Goal: Find specific page/section: Find specific page/section

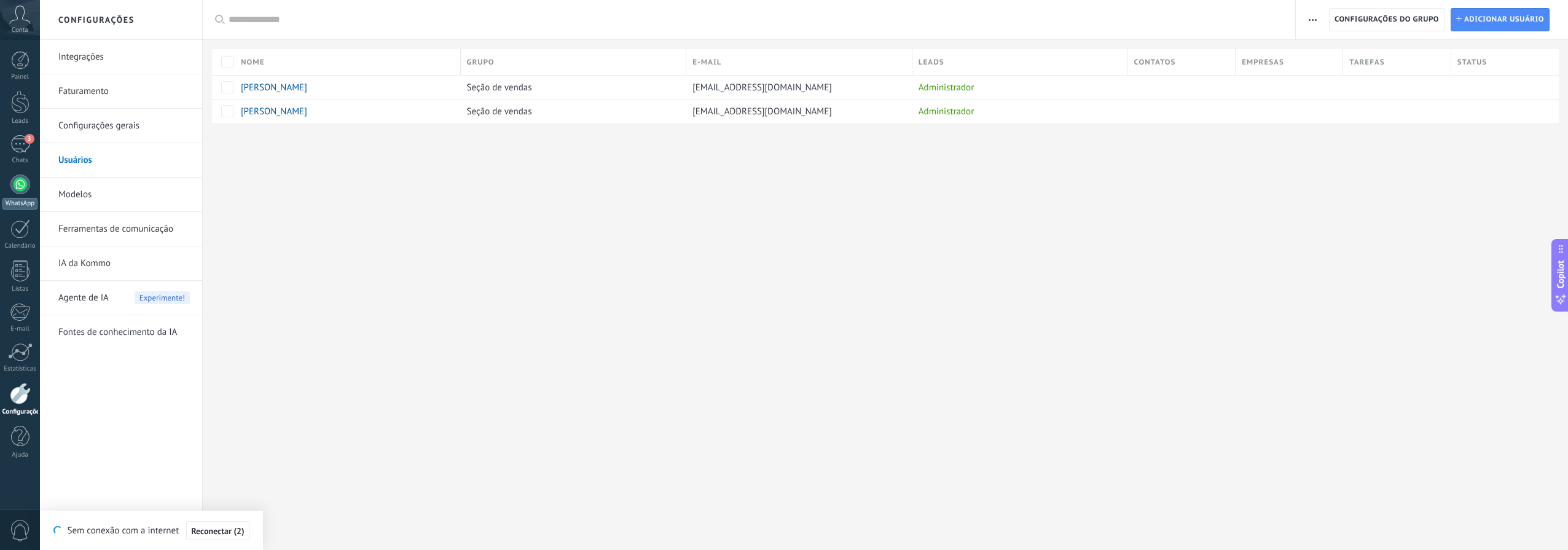
click at [27, 200] on div "WhatsApp" at bounding box center [19, 203] width 35 height 11
click at [227, 531] on span "Reconectar" at bounding box center [218, 531] width 40 height 9
